Goal: Information Seeking & Learning: Compare options

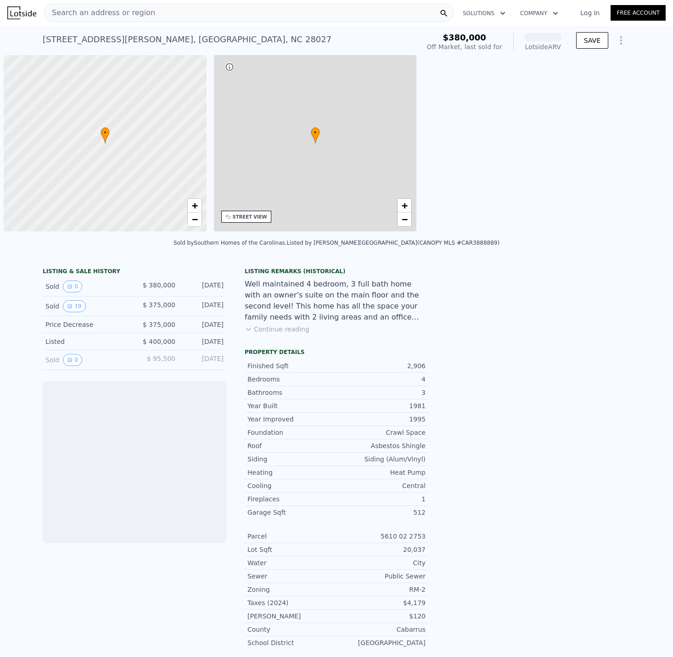
scroll to position [0, 4]
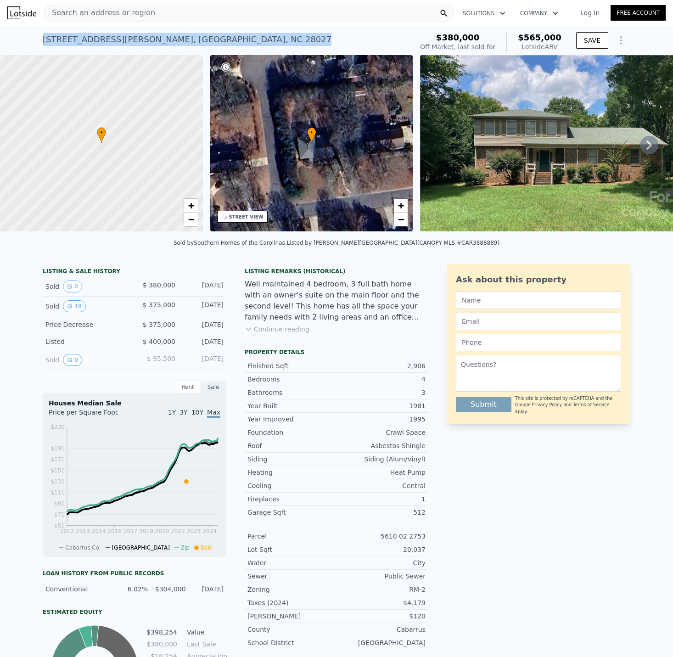
drag, startPoint x: 231, startPoint y: 39, endPoint x: 33, endPoint y: 45, distance: 198.1
click at [33, 45] on div "[STREET_ADDRESS] Sold [DATE] for $380k (~ARV $565k ) $380,000 Off Market, last …" at bounding box center [336, 40] width 673 height 29
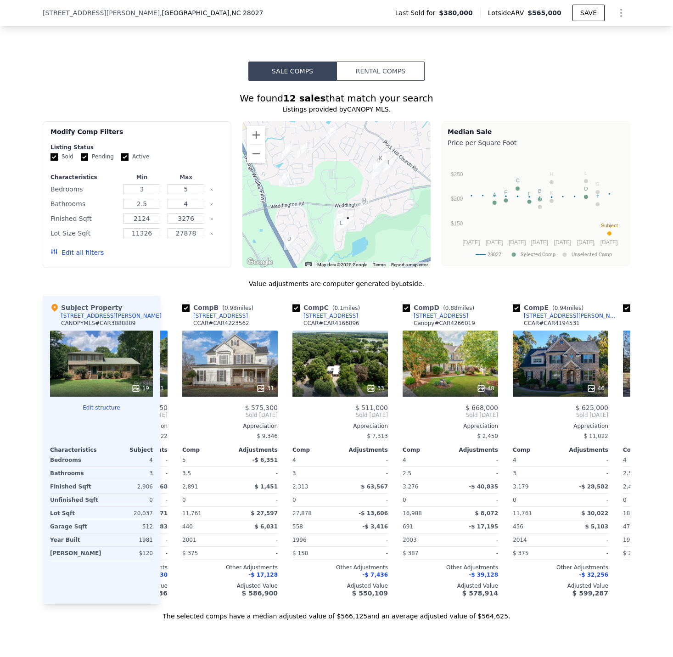
scroll to position [0, 102]
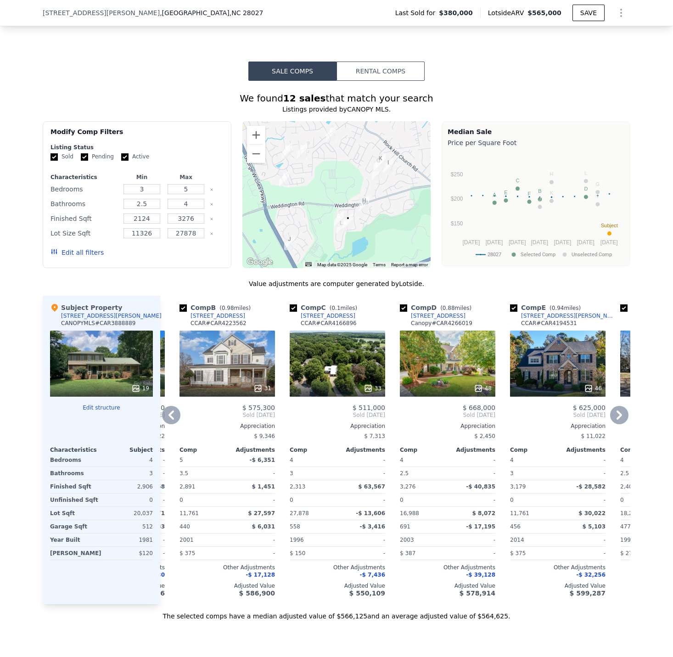
click at [337, 368] on div "33" at bounding box center [338, 364] width 96 height 66
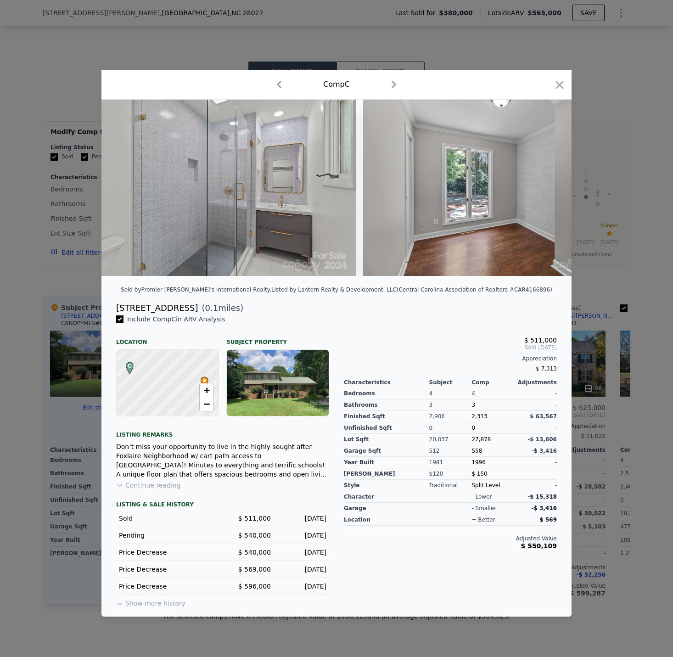
scroll to position [0, 5086]
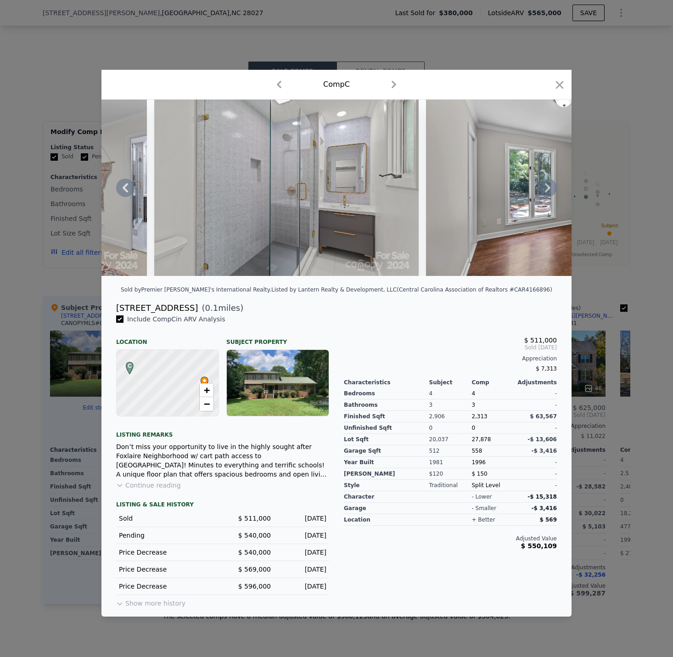
click at [266, 228] on img at bounding box center [286, 188] width 265 height 176
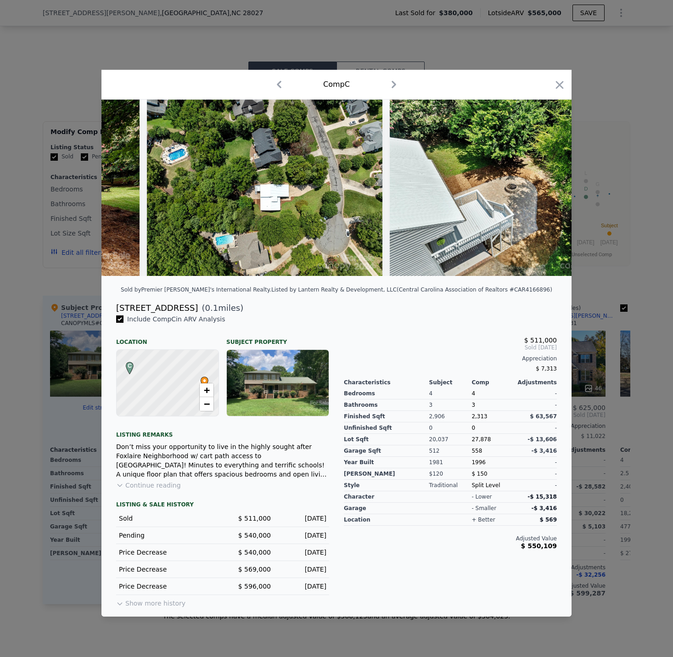
scroll to position [0, 8411]
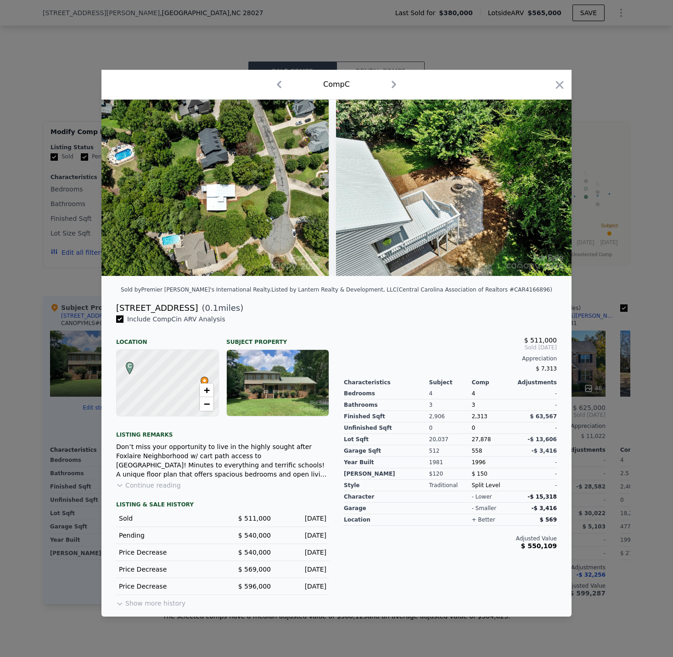
click at [654, 454] on div at bounding box center [336, 328] width 673 height 657
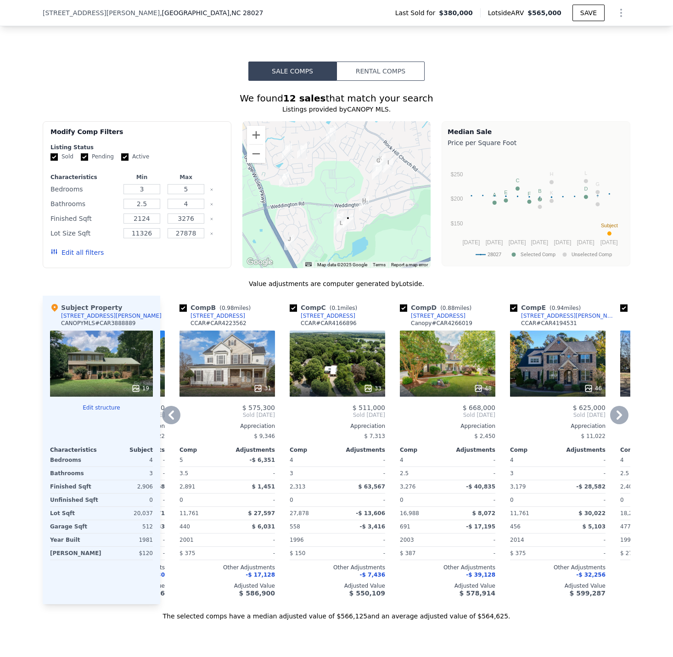
click at [351, 375] on div "33" at bounding box center [338, 364] width 96 height 66
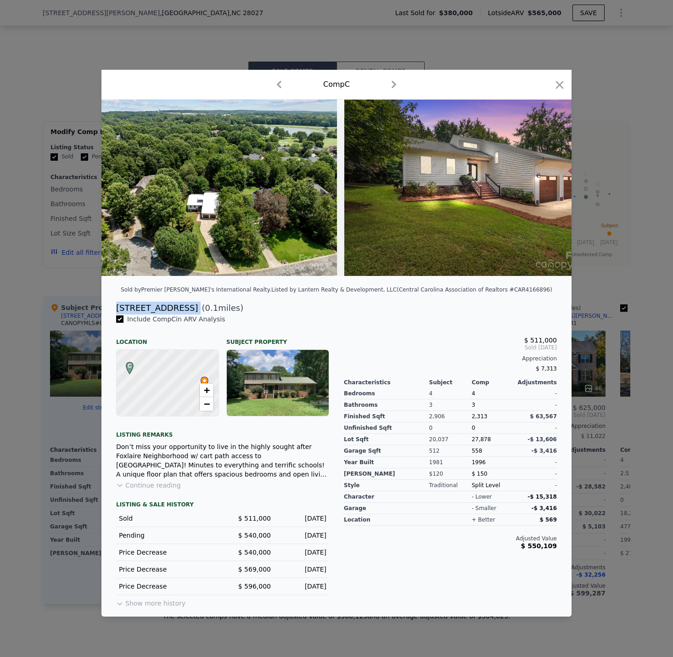
drag, startPoint x: 207, startPoint y: 314, endPoint x: 116, endPoint y: 311, distance: 91.5
click at [116, 311] on div "[STREET_ADDRESS] ( 0.1 miles)" at bounding box center [337, 308] width 456 height 13
copy div "[STREET_ADDRESS]"
click at [154, 606] on button "Show more history" at bounding box center [150, 601] width 69 height 13
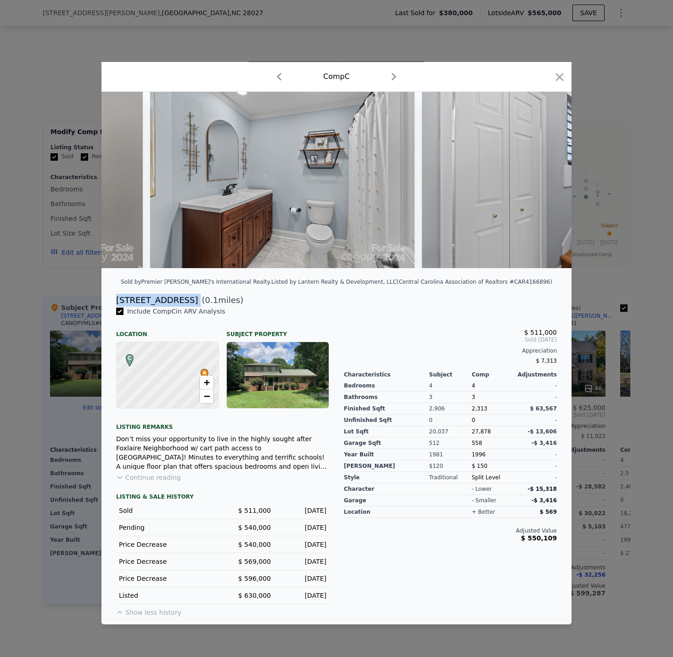
scroll to position [0, 5616]
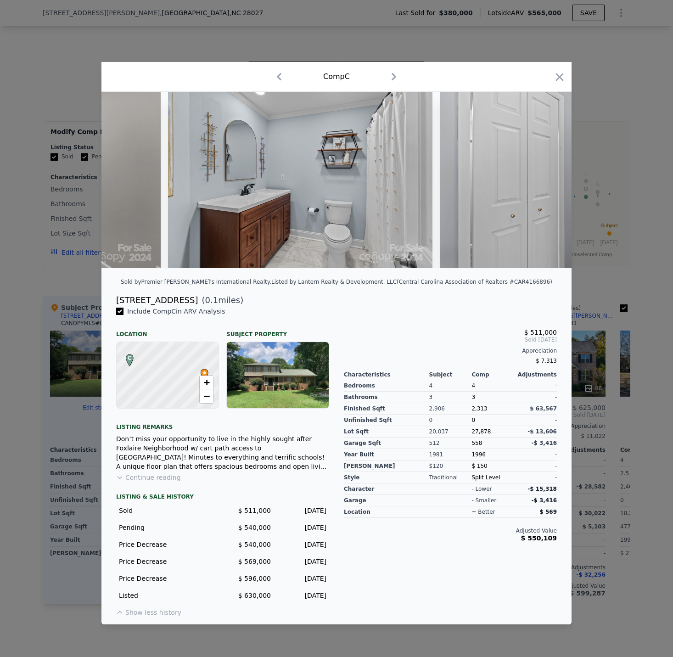
click at [648, 467] on div at bounding box center [336, 328] width 673 height 657
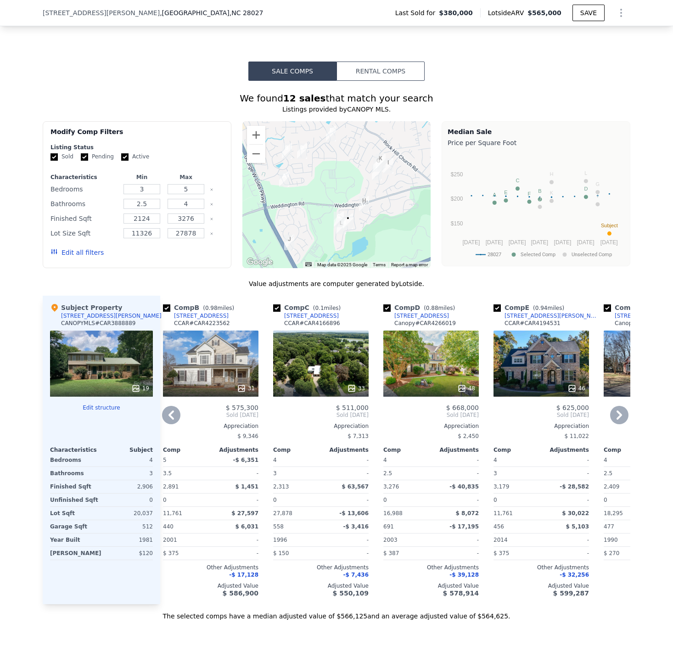
scroll to position [0, 120]
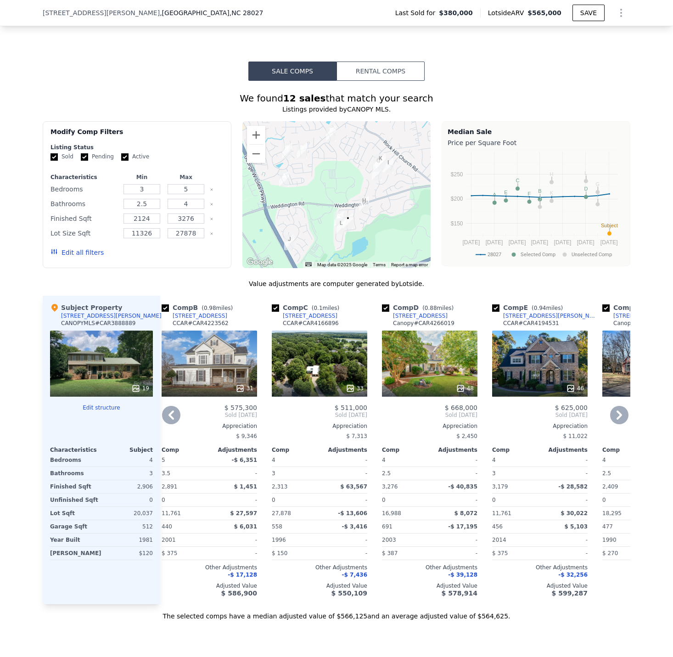
click at [408, 388] on div at bounding box center [430, 388] width 96 height 17
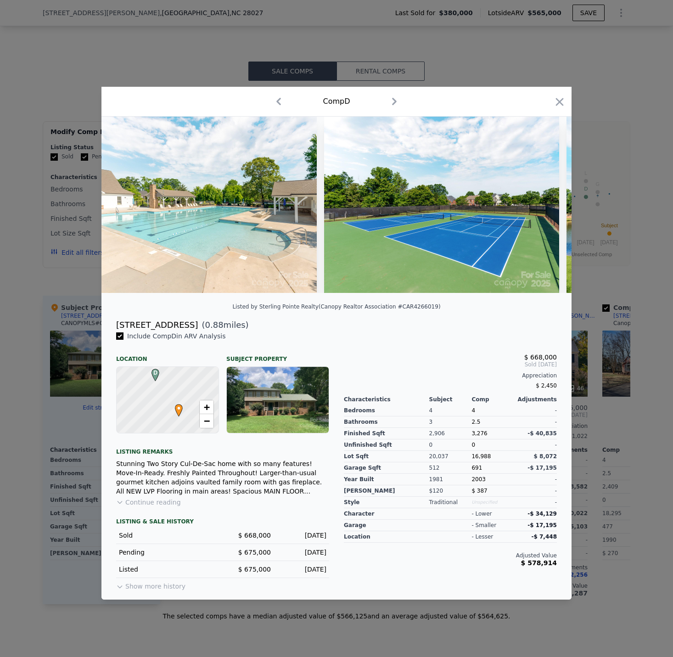
scroll to position [0, 10965]
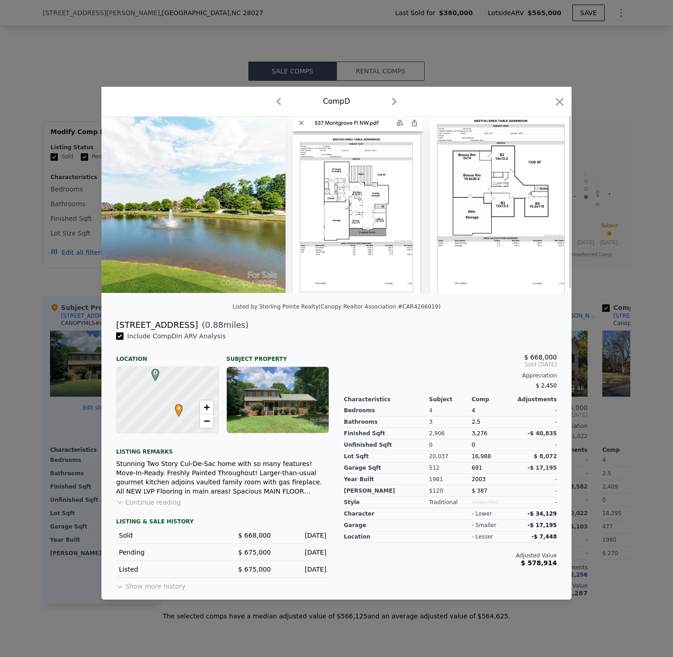
click at [636, 451] on div at bounding box center [336, 328] width 673 height 657
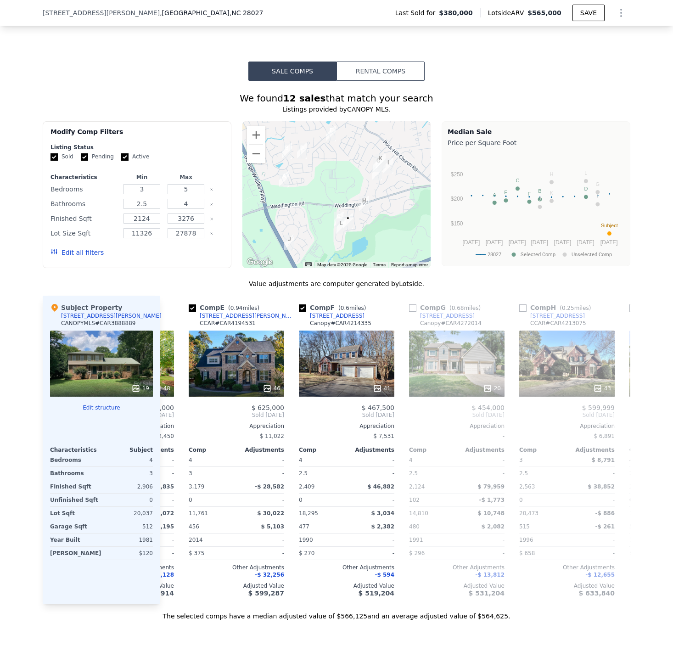
scroll to position [0, 426]
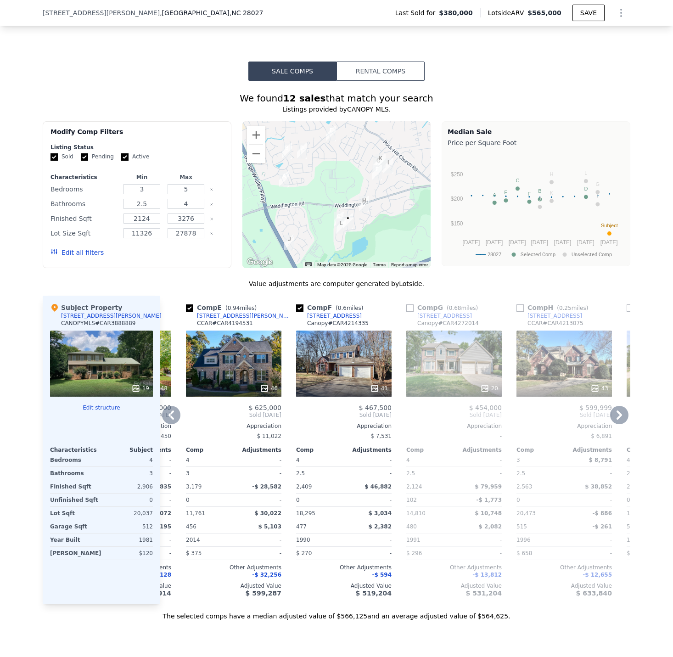
click at [334, 359] on div "41" at bounding box center [344, 364] width 96 height 66
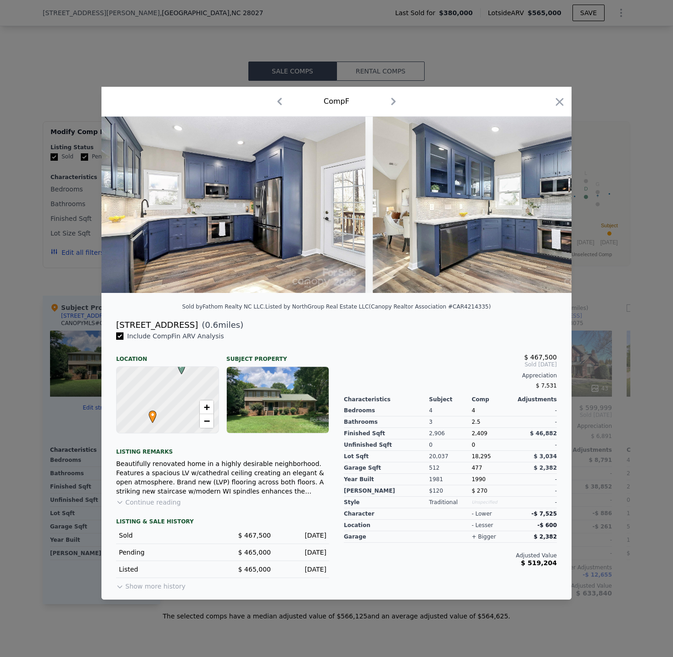
scroll to position [0, 1950]
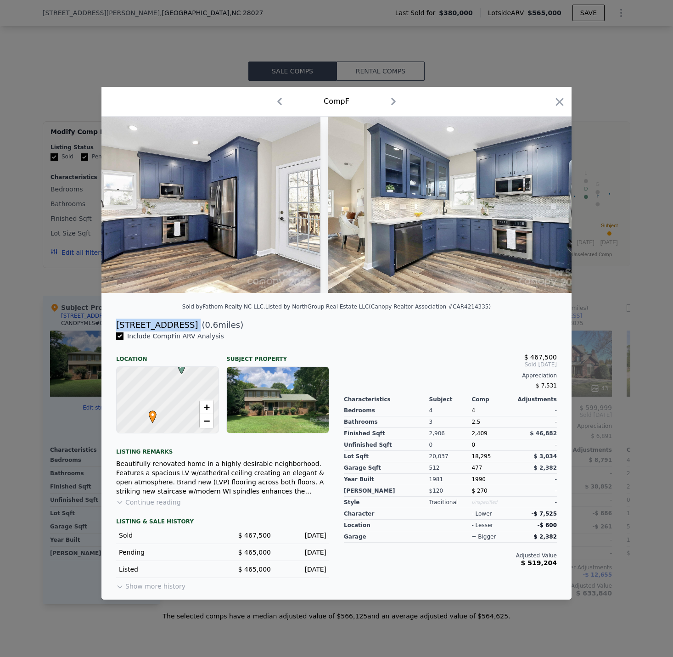
drag, startPoint x: 216, startPoint y: 329, endPoint x: 117, endPoint y: 328, distance: 99.7
click at [117, 328] on div "[STREET_ADDRESS] ( 0.6 miles)" at bounding box center [337, 325] width 456 height 13
copy div "[STREET_ADDRESS]"
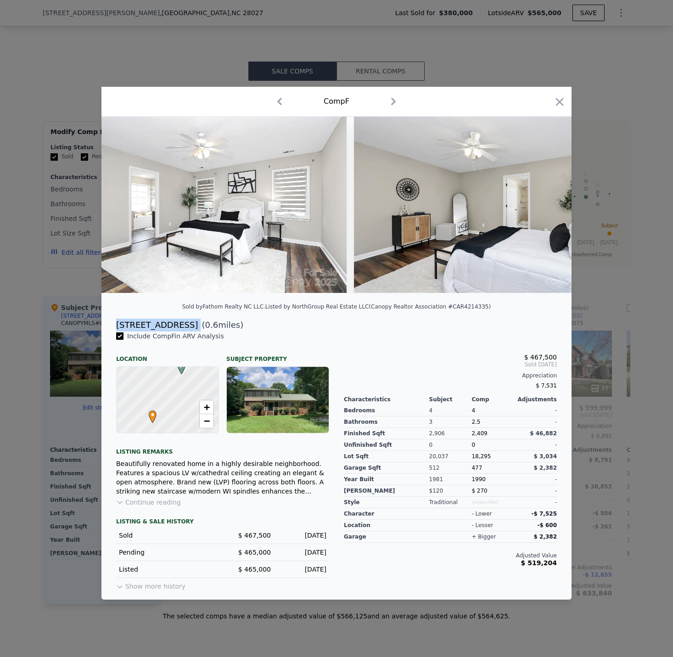
scroll to position [0, 6855]
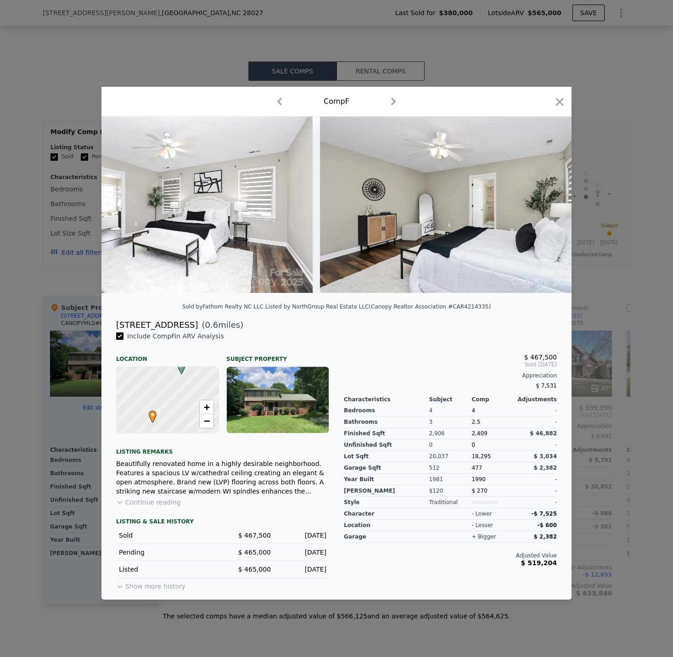
click at [367, 345] on div "$ 467,500 Sold [DATE] Appreciation $ 7,531 Characteristics Subject Comp Adjustm…" at bounding box center [451, 462] width 228 height 261
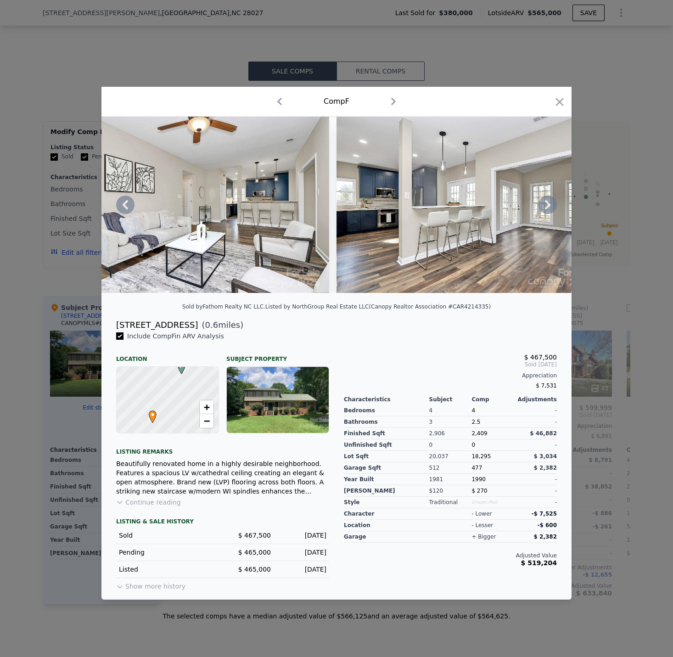
scroll to position [0, 3552]
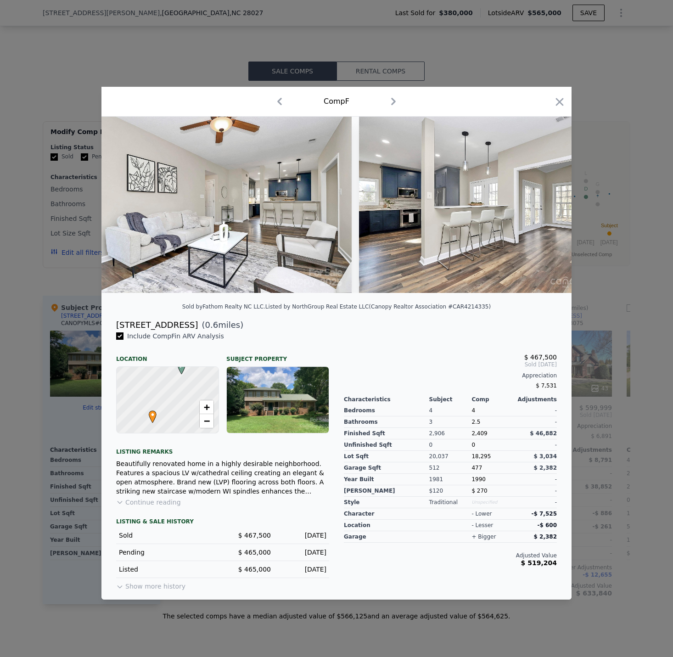
click at [444, 339] on div "$ 467,500 Sold [DATE] Appreciation $ 7,531 Characteristics Subject Comp Adjustm…" at bounding box center [451, 462] width 228 height 261
click at [631, 412] on div at bounding box center [336, 328] width 673 height 657
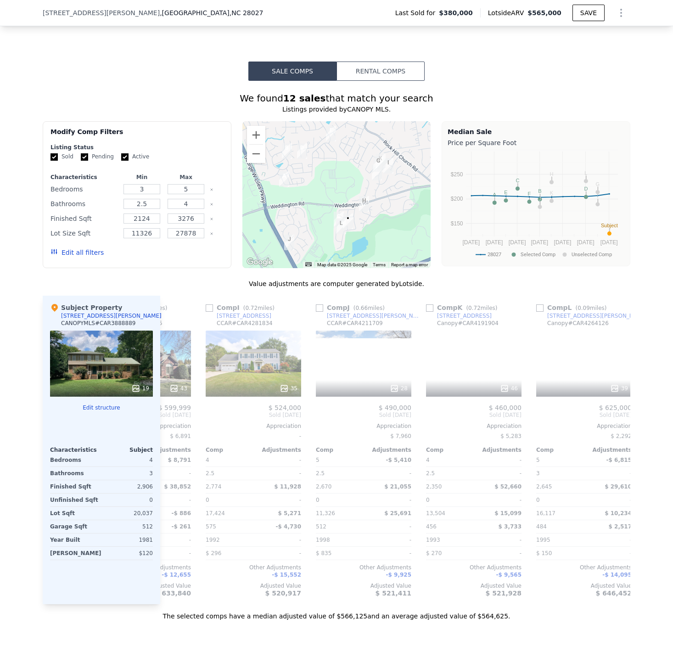
scroll to position [0, 875]
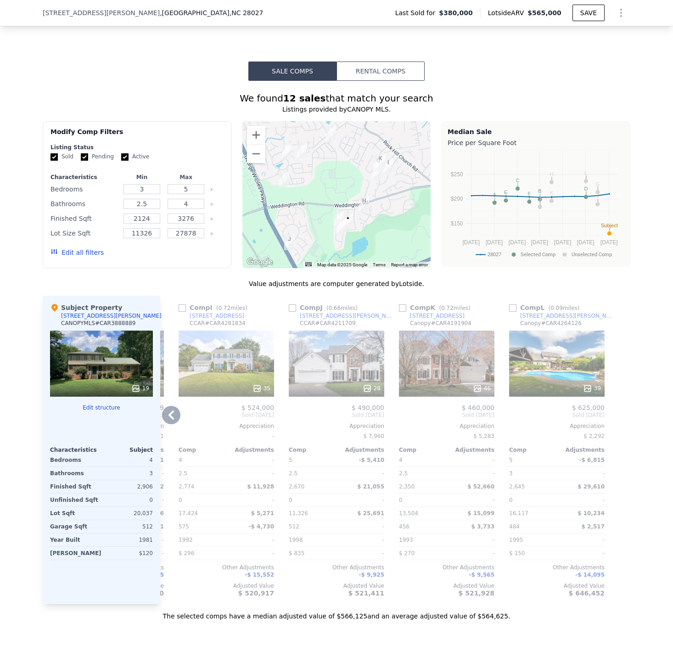
click at [534, 373] on div "39" at bounding box center [557, 364] width 96 height 66
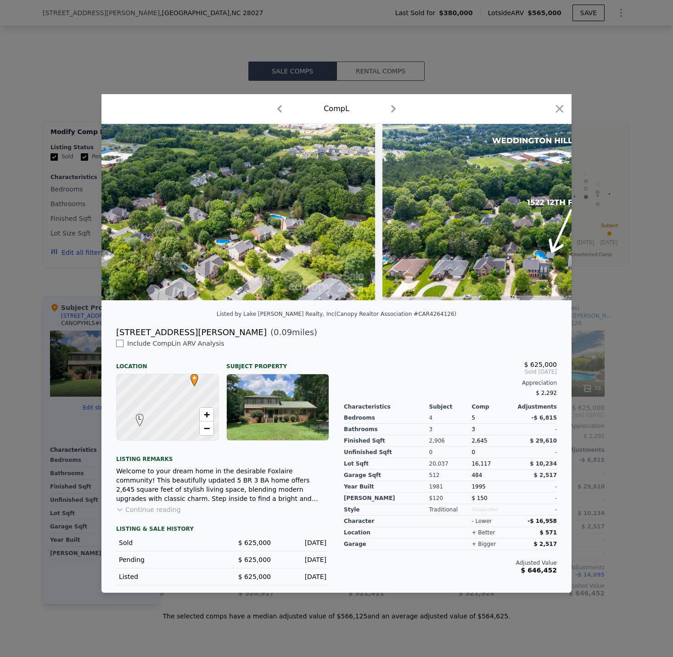
scroll to position [0, 10522]
